Goal: Transaction & Acquisition: Purchase product/service

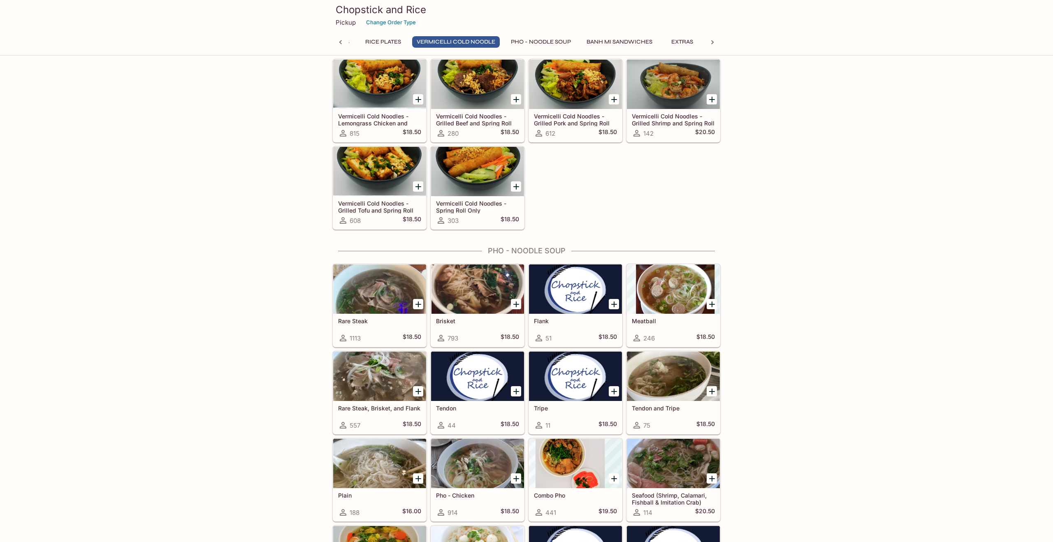
scroll to position [762, 0]
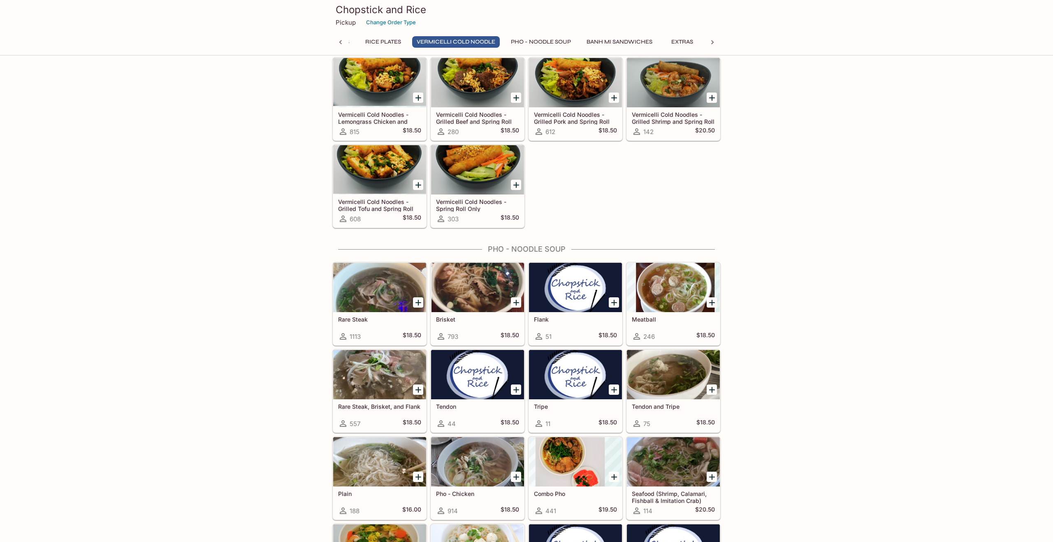
click at [462, 450] on div at bounding box center [477, 461] width 93 height 49
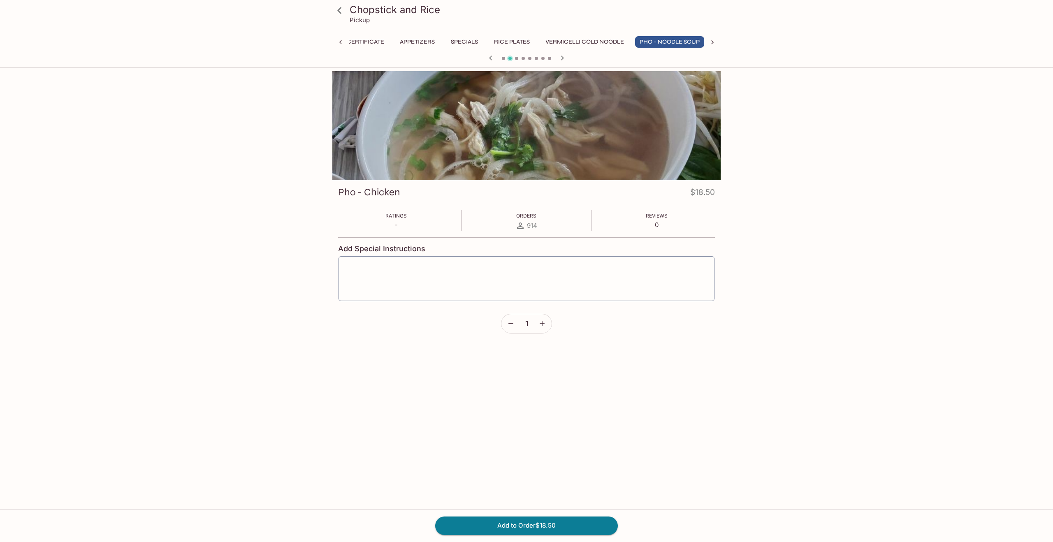
scroll to position [0, 28]
click at [548, 322] on button "button" at bounding box center [542, 323] width 19 height 19
click at [579, 528] on button "Add to Order $37.00" at bounding box center [526, 526] width 183 height 18
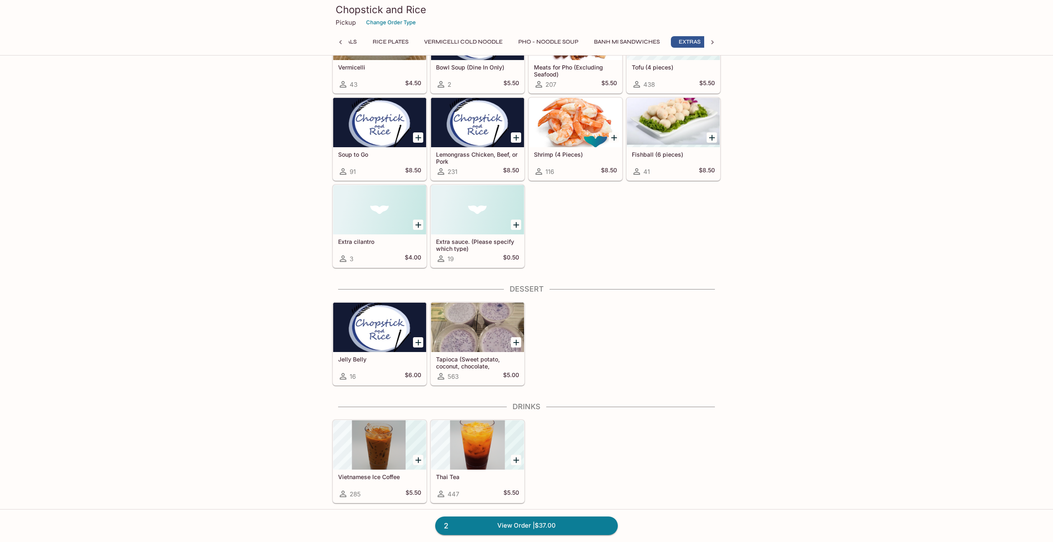
scroll to position [0, 153]
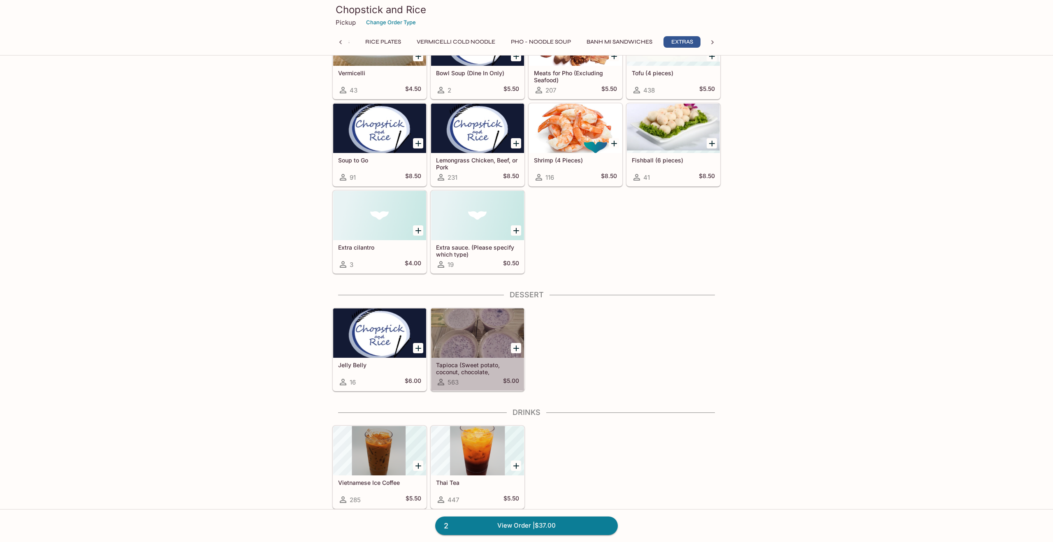
click at [467, 362] on h5 "Tapioca (Sweet potato, coconut, chocolate, strawberry)" at bounding box center [477, 369] width 83 height 14
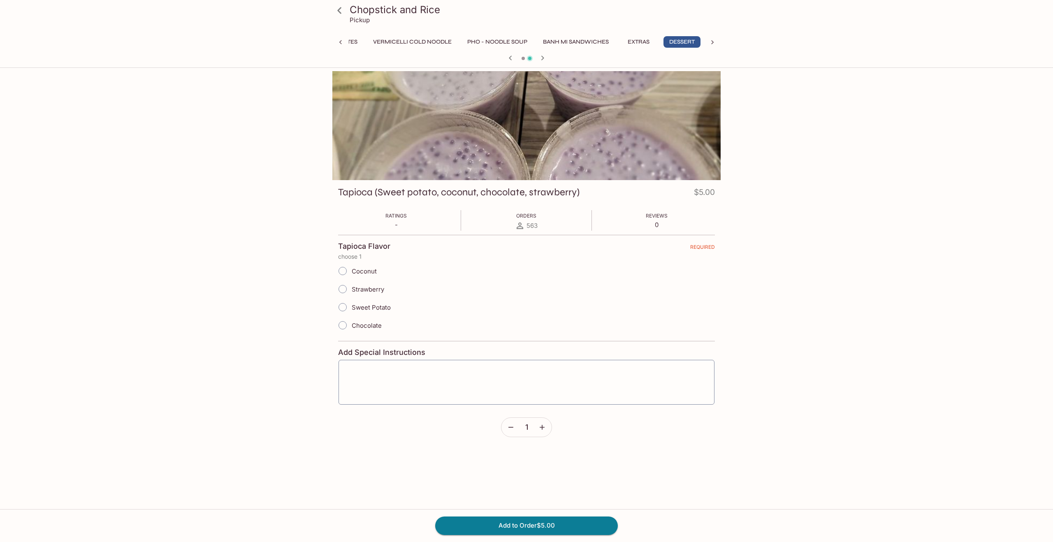
click at [342, 305] on input "Sweet Potato" at bounding box center [342, 307] width 17 height 17
radio input "true"
click at [516, 533] on button "Add to Order $5.00" at bounding box center [526, 526] width 183 height 18
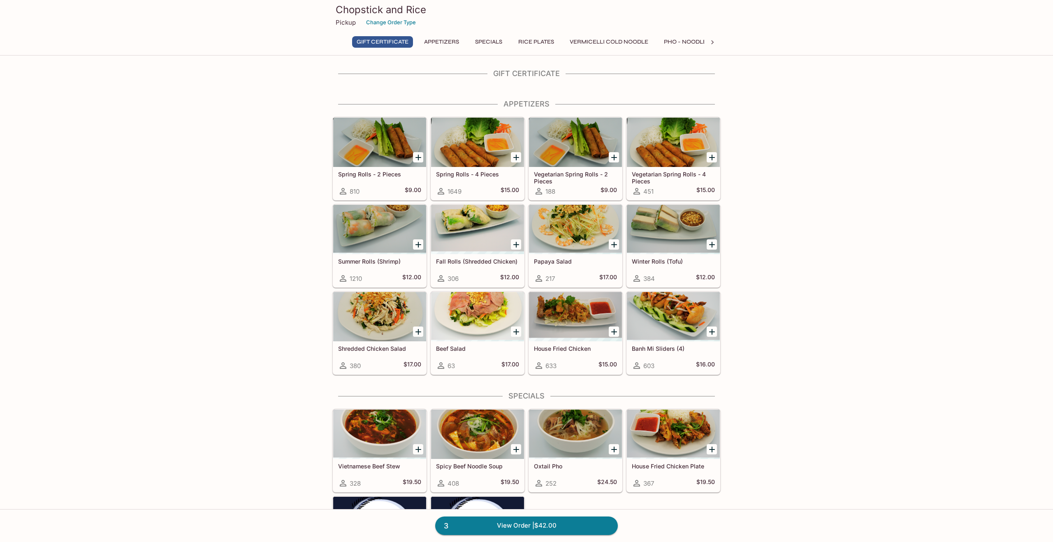
scroll to position [-1, 0]
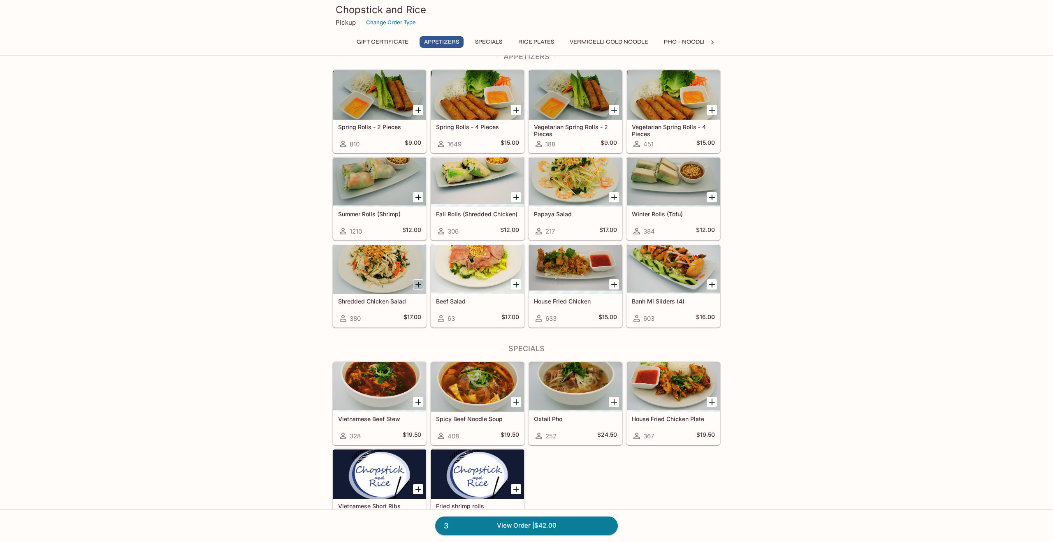
click at [419, 282] on icon "Add Shredded Chicken Salad" at bounding box center [419, 285] width 6 height 6
click at [545, 523] on link "4 View Order | $59.00" at bounding box center [526, 526] width 183 height 18
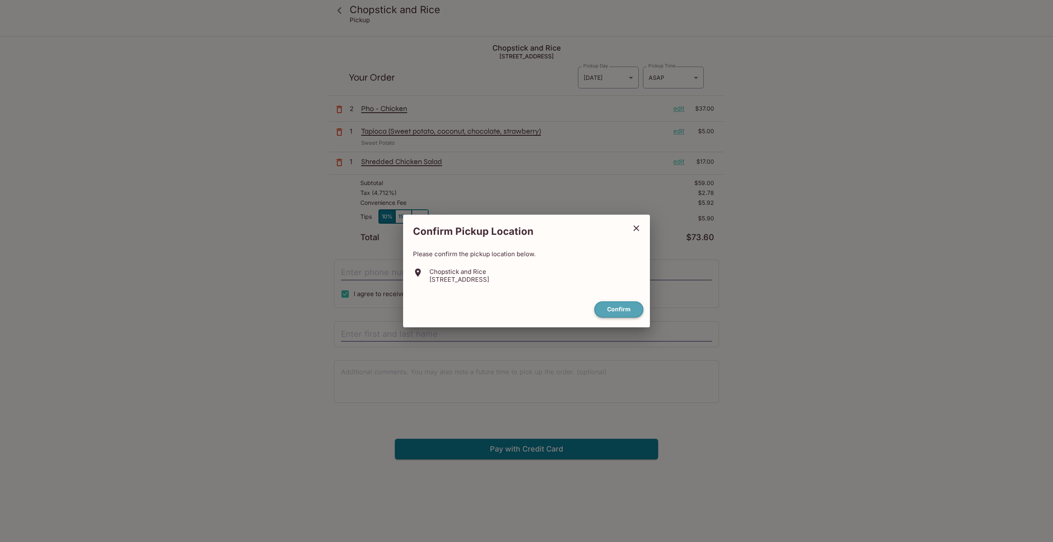
click at [612, 313] on button "Confirm" at bounding box center [619, 310] width 49 height 16
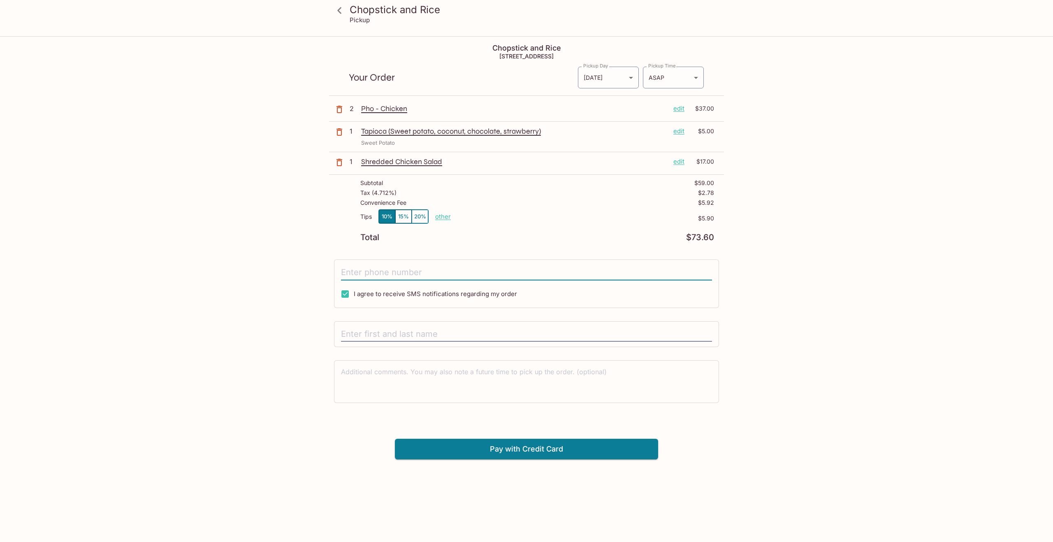
click at [414, 270] on input "tel" at bounding box center [526, 273] width 371 height 16
type input "[PHONE_NUMBER]"
click at [453, 316] on div "Chopstick and Rice [STREET_ADDRESS] Your Order Pickup Day [DATE] [DATE] Pickup …" at bounding box center [526, 248] width 395 height 423
click at [400, 334] on input "text" at bounding box center [526, 335] width 371 height 16
type input "[PERSON_NAME]"
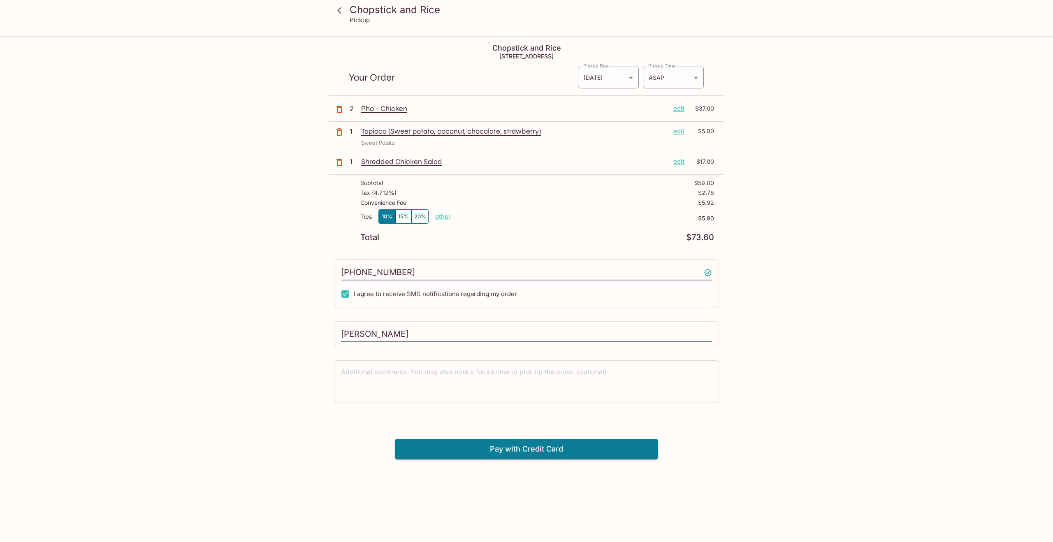
click at [823, 450] on div "Chopstick and Rice Pickup Chopstick and Rice [STREET_ADDRESS] Your Order Pickup…" at bounding box center [526, 308] width 1053 height 542
